Goal: Download file/media

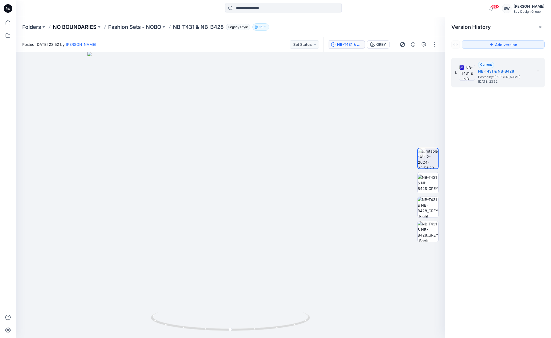
click at [86, 29] on p "NO BOUNDARIES" at bounding box center [75, 26] width 44 height 7
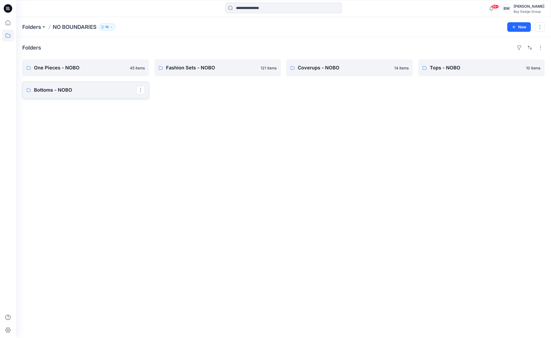
click at [70, 86] on link "Bottoms - NOBO" at bounding box center [85, 90] width 127 height 17
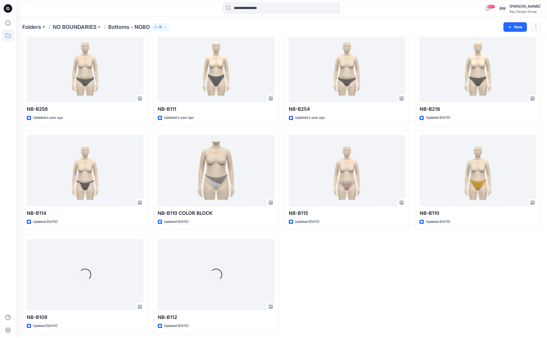
scroll to position [138, 0]
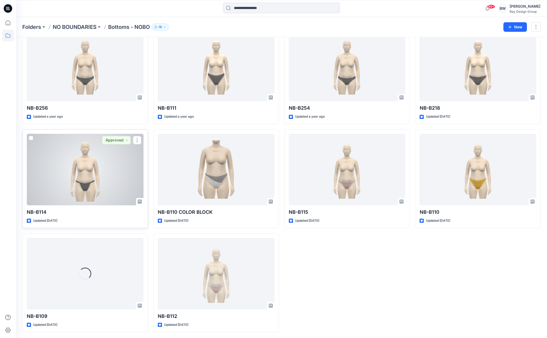
click at [96, 182] on div at bounding box center [85, 170] width 117 height 72
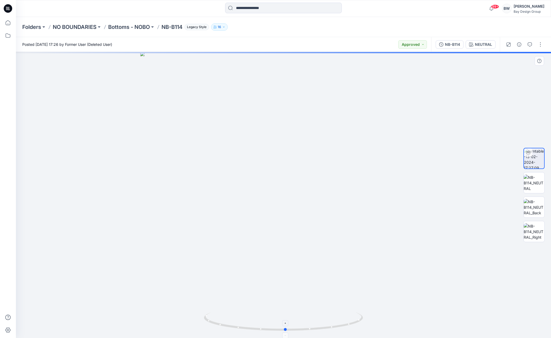
drag, startPoint x: 337, startPoint y: 327, endPoint x: 340, endPoint y: 332, distance: 5.7
click at [340, 332] on icon at bounding box center [284, 322] width 160 height 20
click at [77, 26] on p "NO BOUNDARIES" at bounding box center [75, 26] width 44 height 7
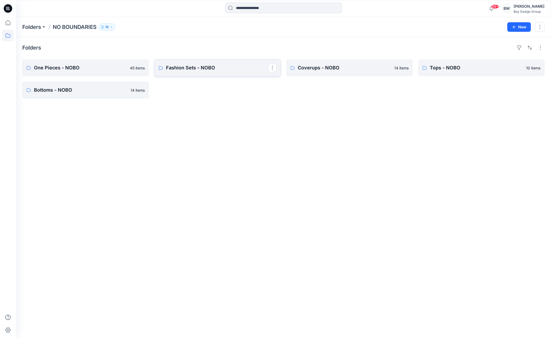
click at [180, 67] on p "Fashion Sets - NOBO" at bounding box center [217, 67] width 102 height 7
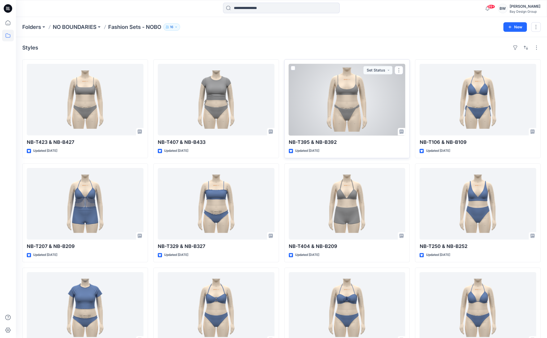
click at [327, 100] on div at bounding box center [347, 100] width 117 height 72
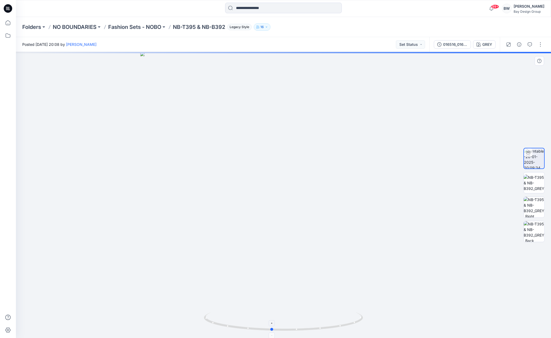
drag, startPoint x: 317, startPoint y: 330, endPoint x: 305, endPoint y: 323, distance: 13.8
click at [305, 323] on icon at bounding box center [284, 322] width 160 height 20
click at [443, 46] on div "016516_016518_ADM_REV1_SMOCKED BRALETTE AND MID RISE HIGH LEG CHEEKY SLIDER BOT…" at bounding box center [455, 45] width 24 height 6
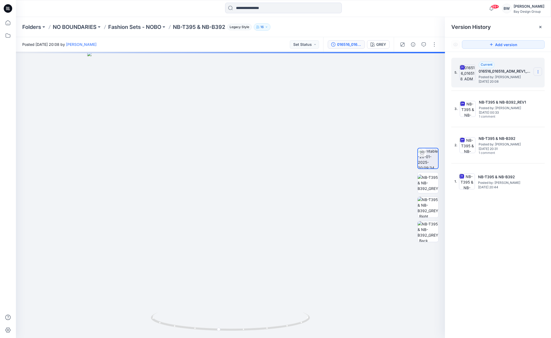
click at [537, 73] on icon at bounding box center [537, 72] width 4 height 4
click at [507, 84] on span "Download Source BW File" at bounding box center [511, 82] width 45 height 6
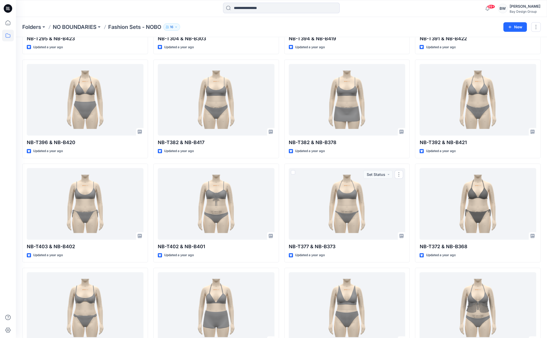
scroll to position [889, 0]
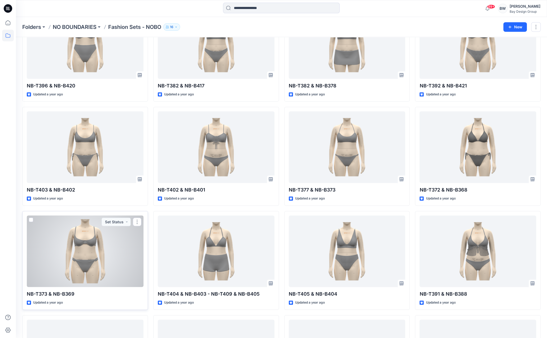
click at [95, 267] on div at bounding box center [85, 252] width 117 height 72
